Goal: Task Accomplishment & Management: Use online tool/utility

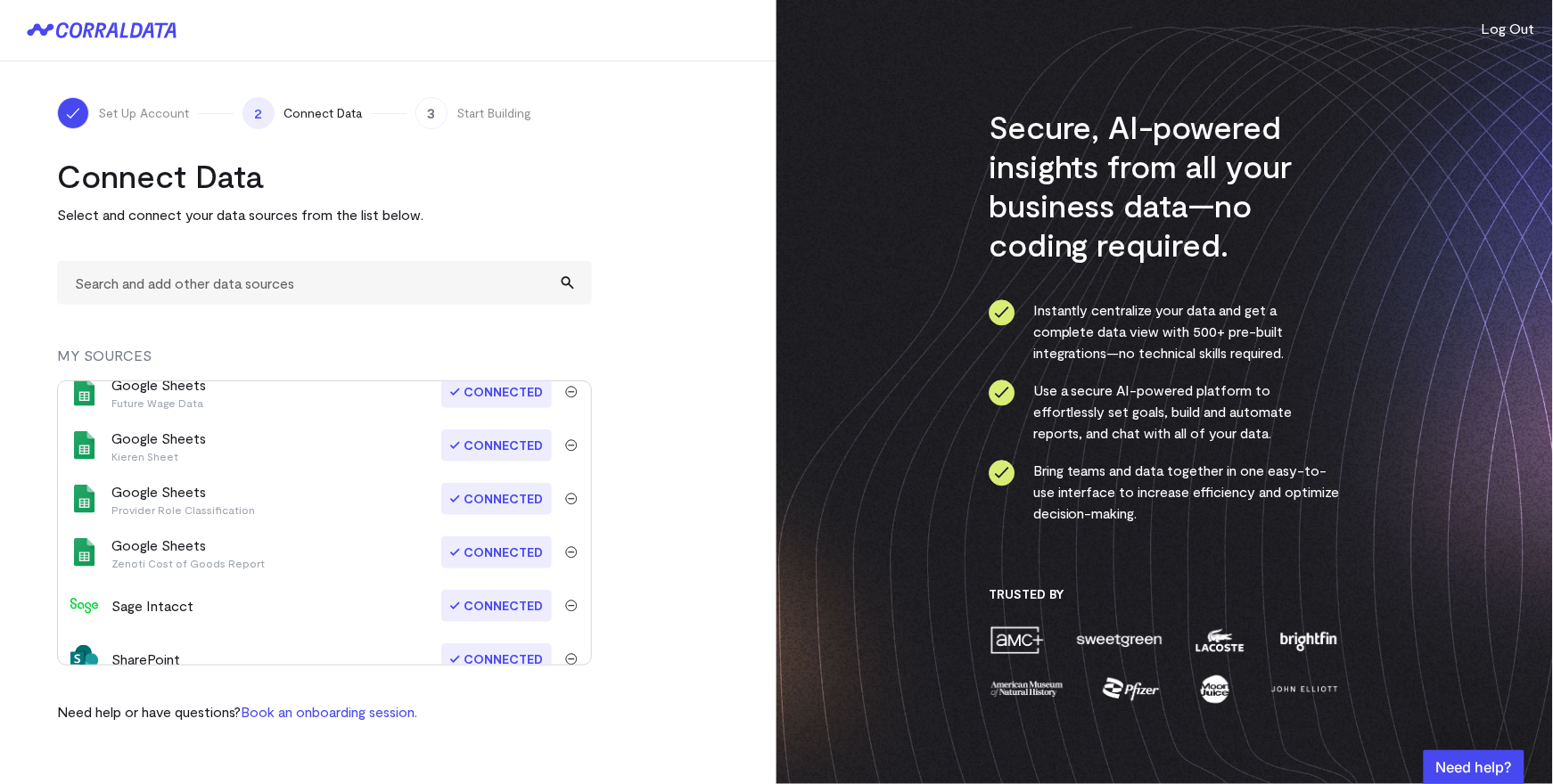
scroll to position [892, 0]
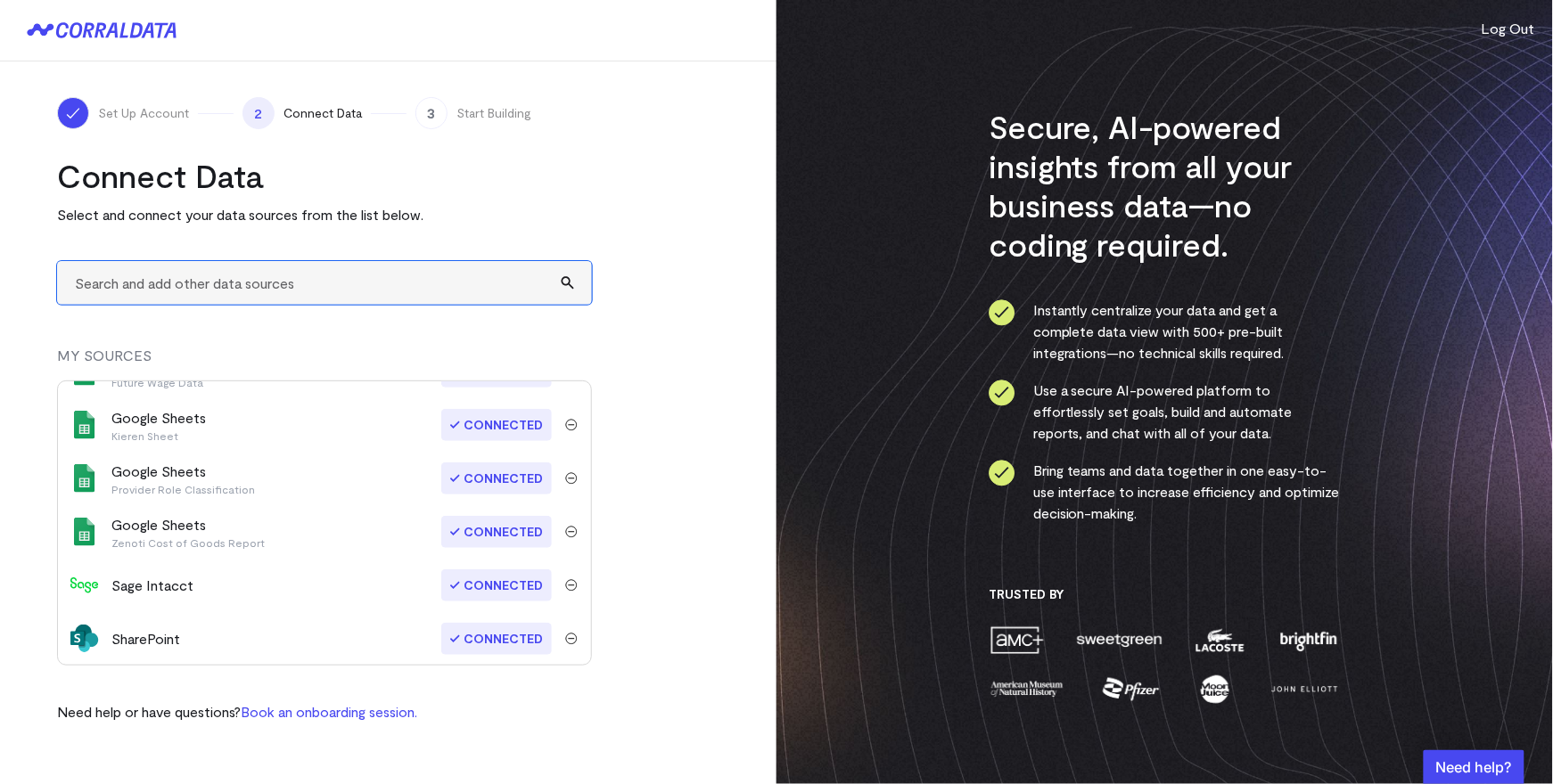
click at [236, 282] on input "text" at bounding box center [324, 282] width 534 height 44
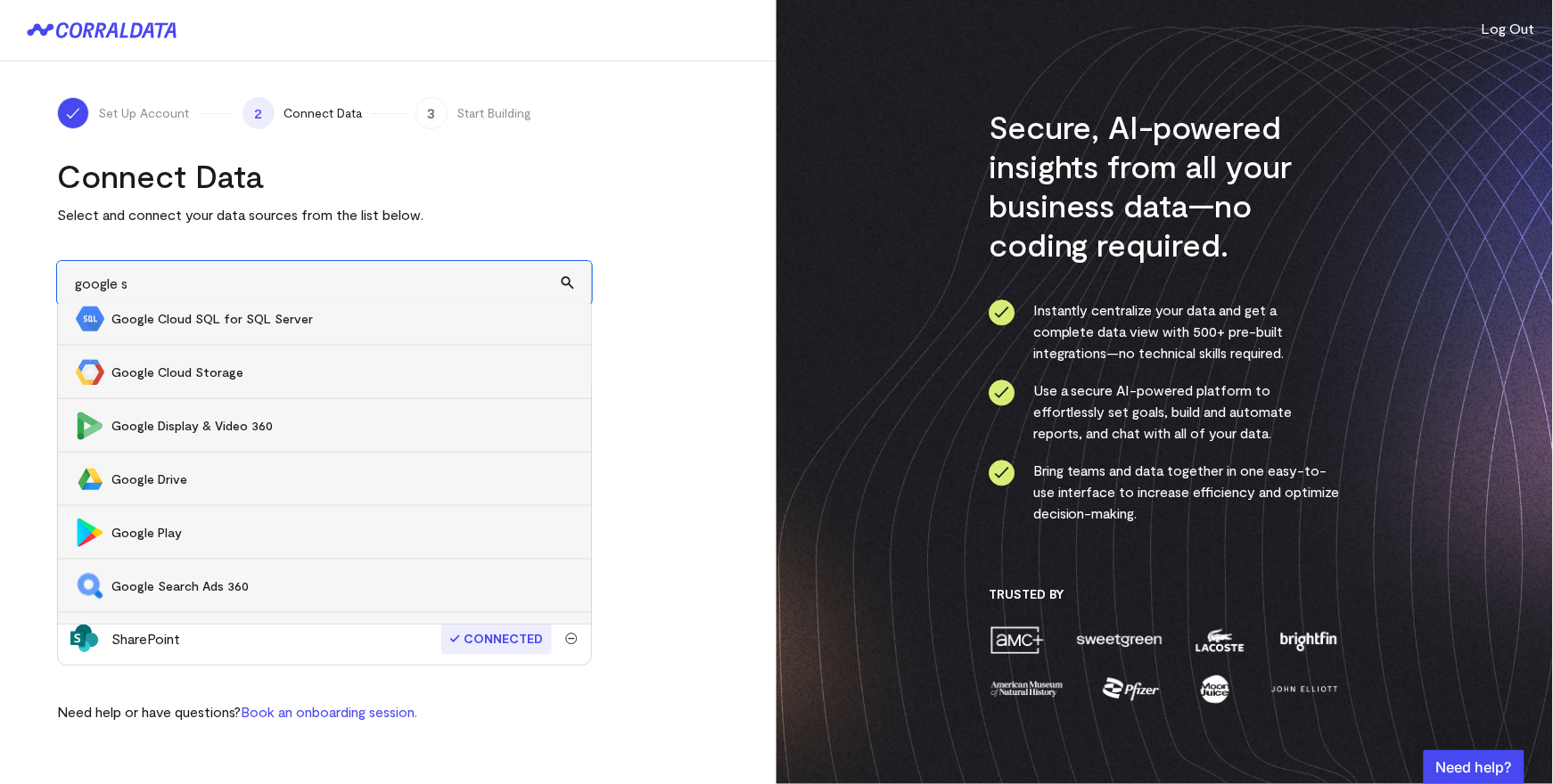
scroll to position [0, 0]
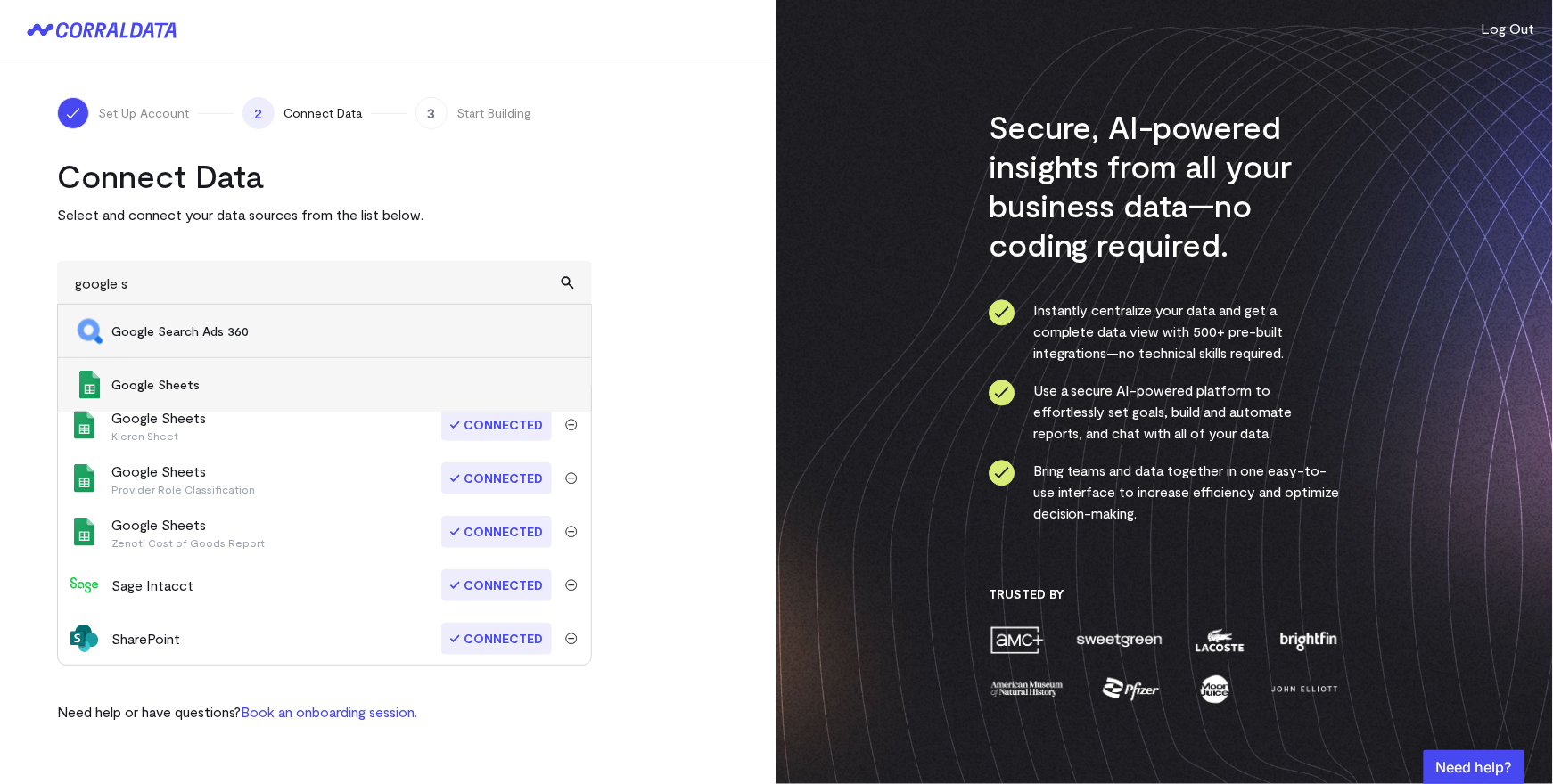
click at [173, 378] on span "Google Sheets" at bounding box center [341, 384] width 462 height 18
type input "Google Sheets"
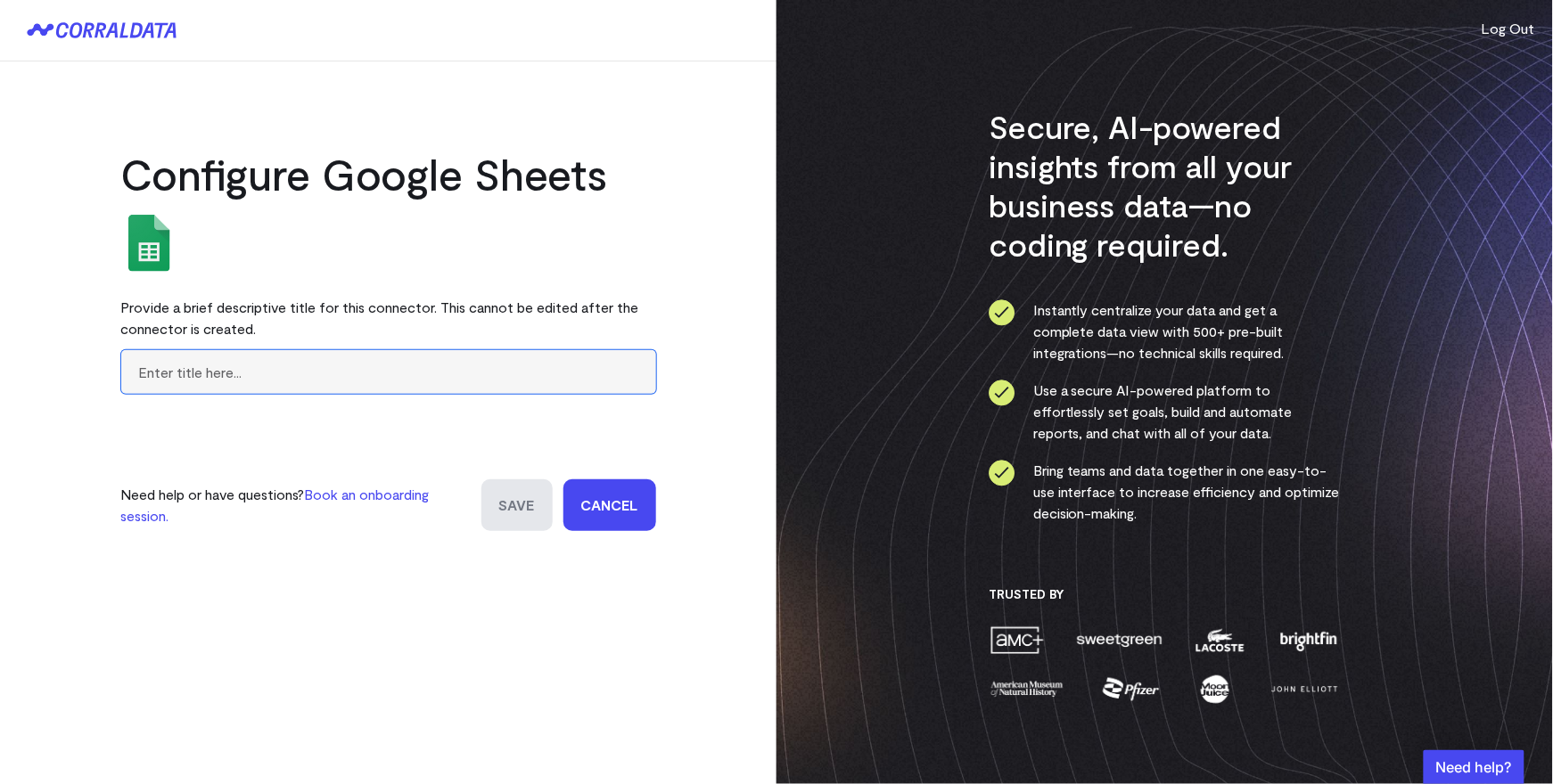
click at [305, 375] on input "text" at bounding box center [388, 372] width 534 height 44
type input "AMP Usage"
click at [520, 489] on input "Save" at bounding box center [517, 504] width 71 height 51
click at [530, 493] on input "Save" at bounding box center [517, 504] width 71 height 51
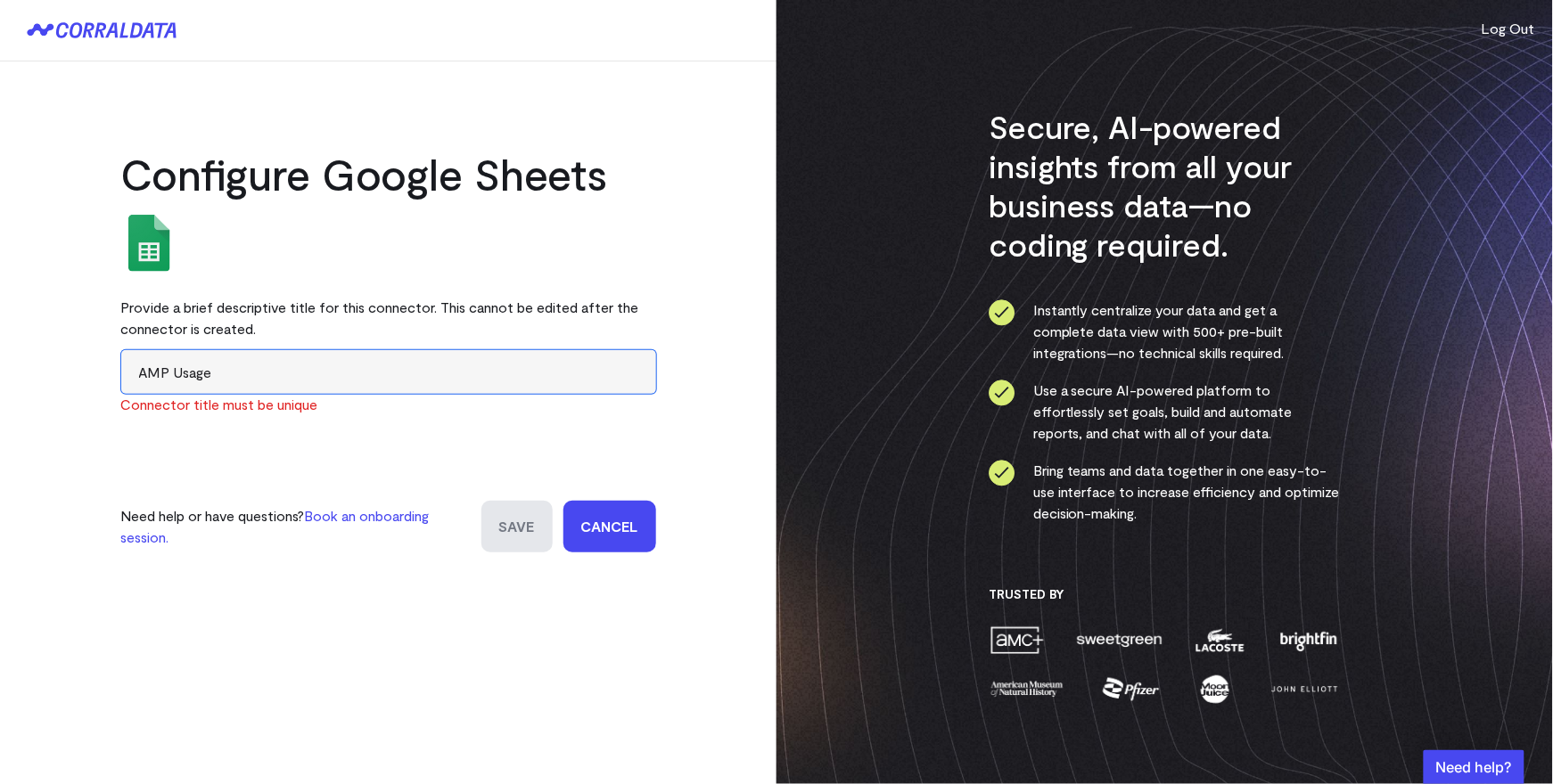
click at [383, 370] on input "AMP Usage" at bounding box center [388, 372] width 534 height 44
click at [618, 539] on link "Cancel" at bounding box center [609, 526] width 92 height 51
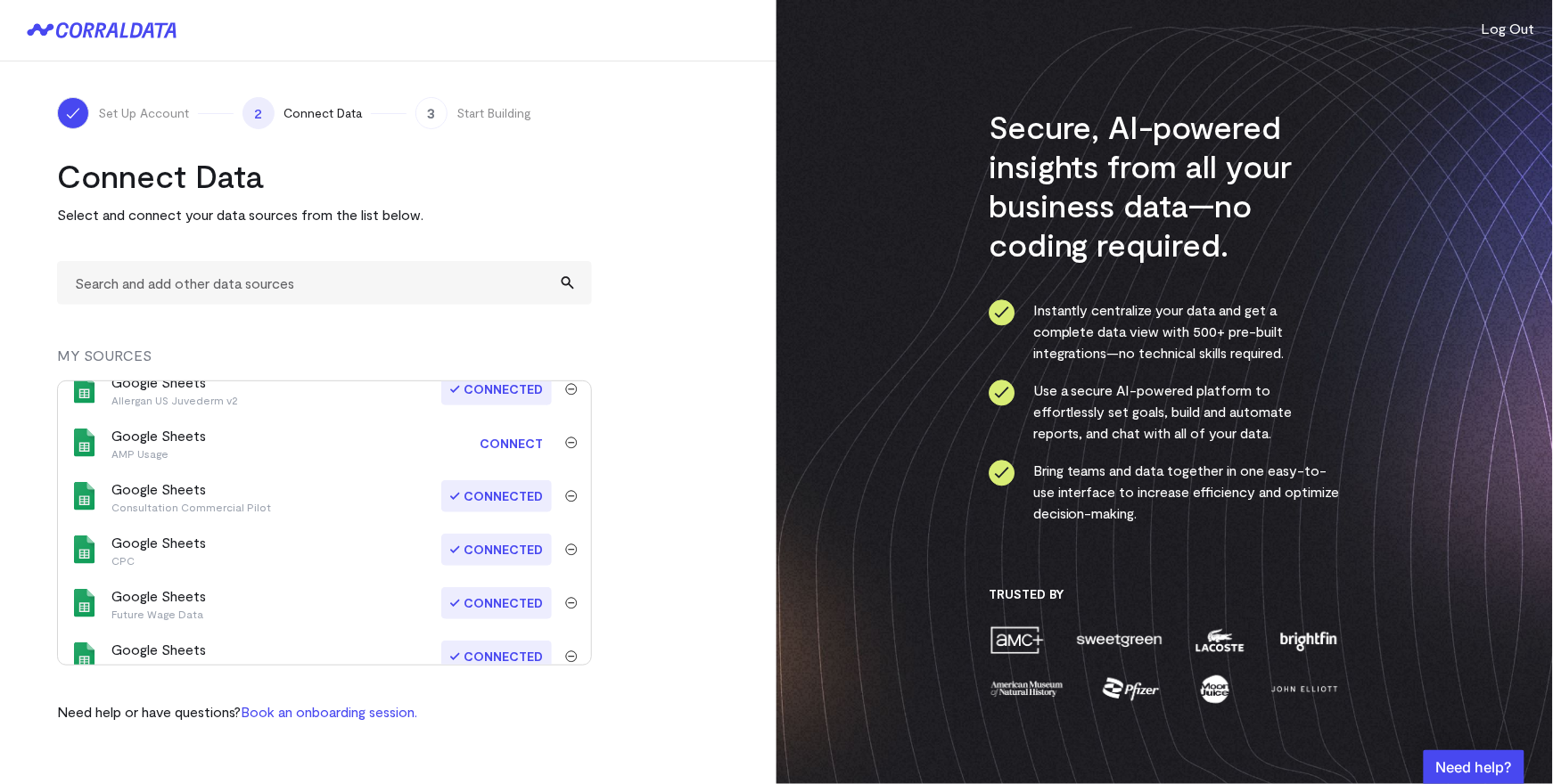
scroll to position [705, 0]
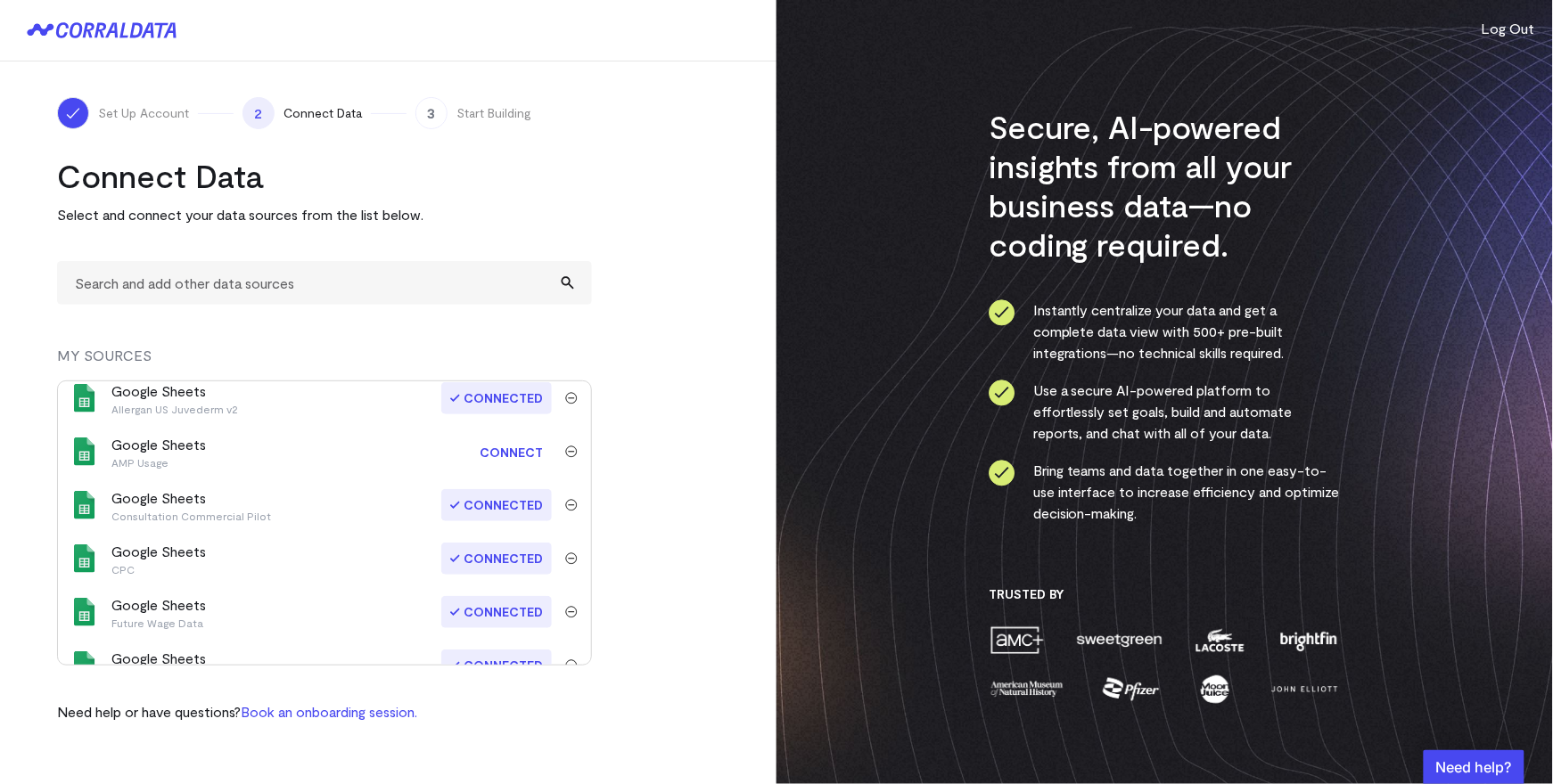
click at [513, 447] on link "Connect" at bounding box center [511, 451] width 81 height 33
